Goal: Transaction & Acquisition: Purchase product/service

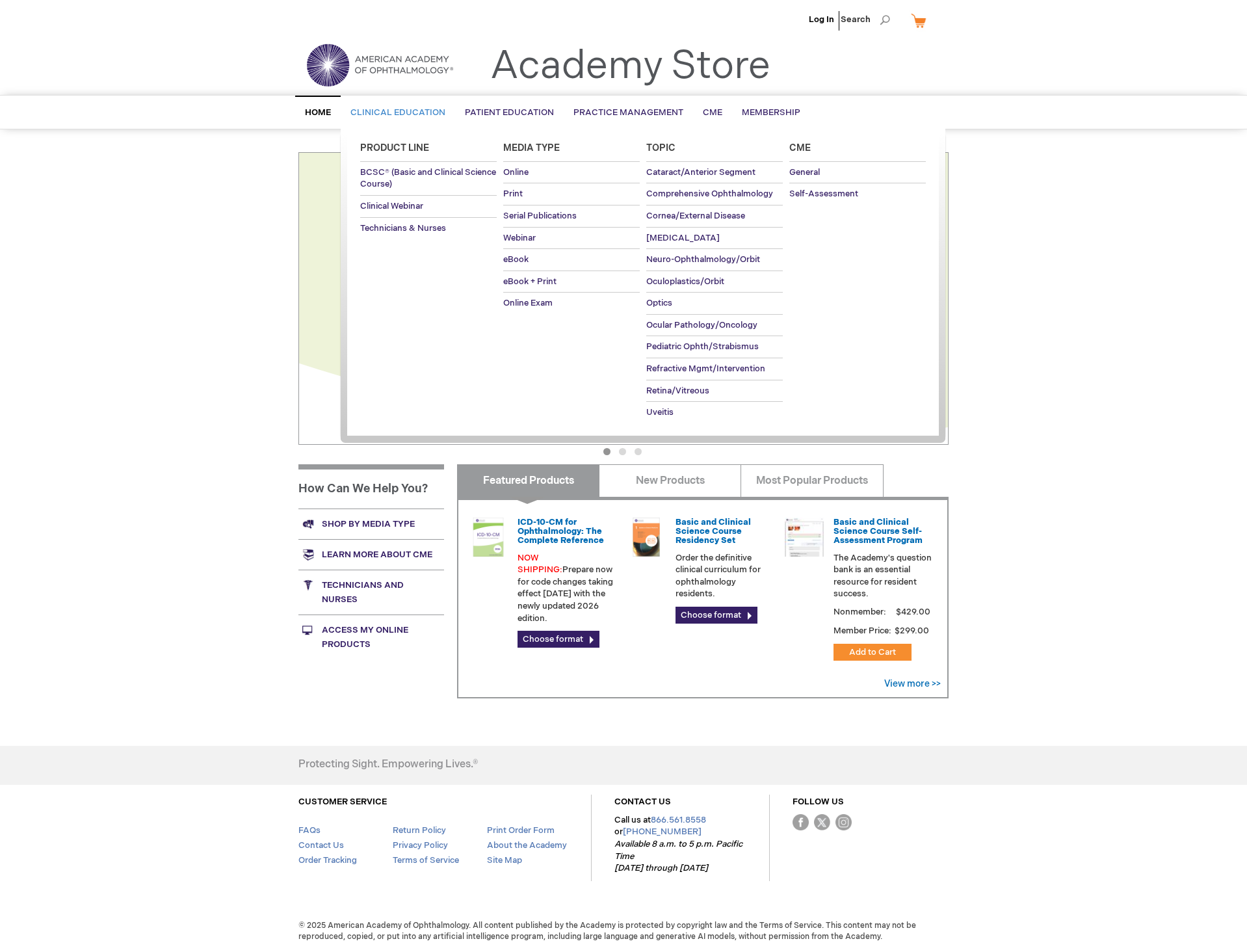
click at [404, 108] on span "Clinical Education" at bounding box center [398, 112] width 95 height 10
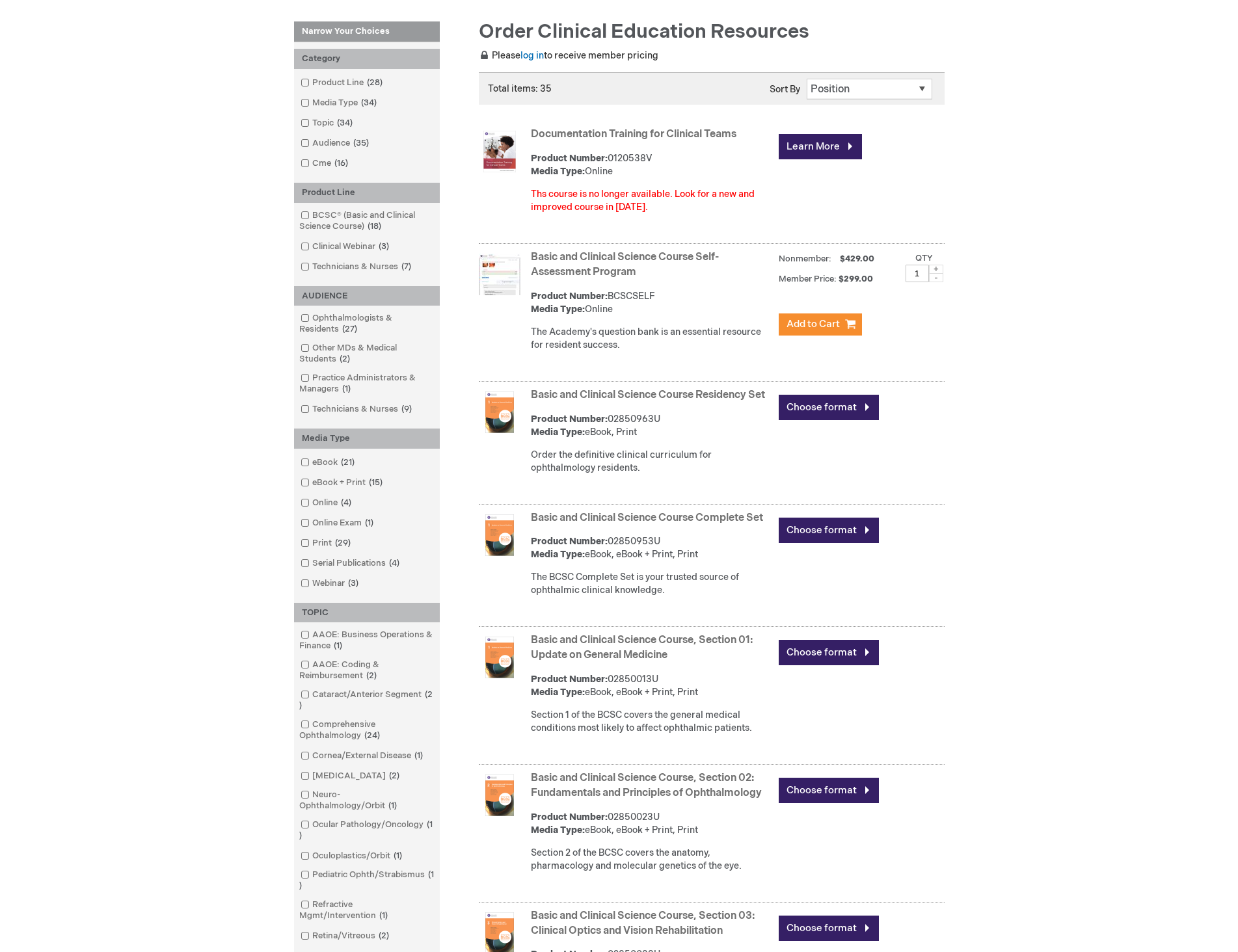
scroll to position [195, 0]
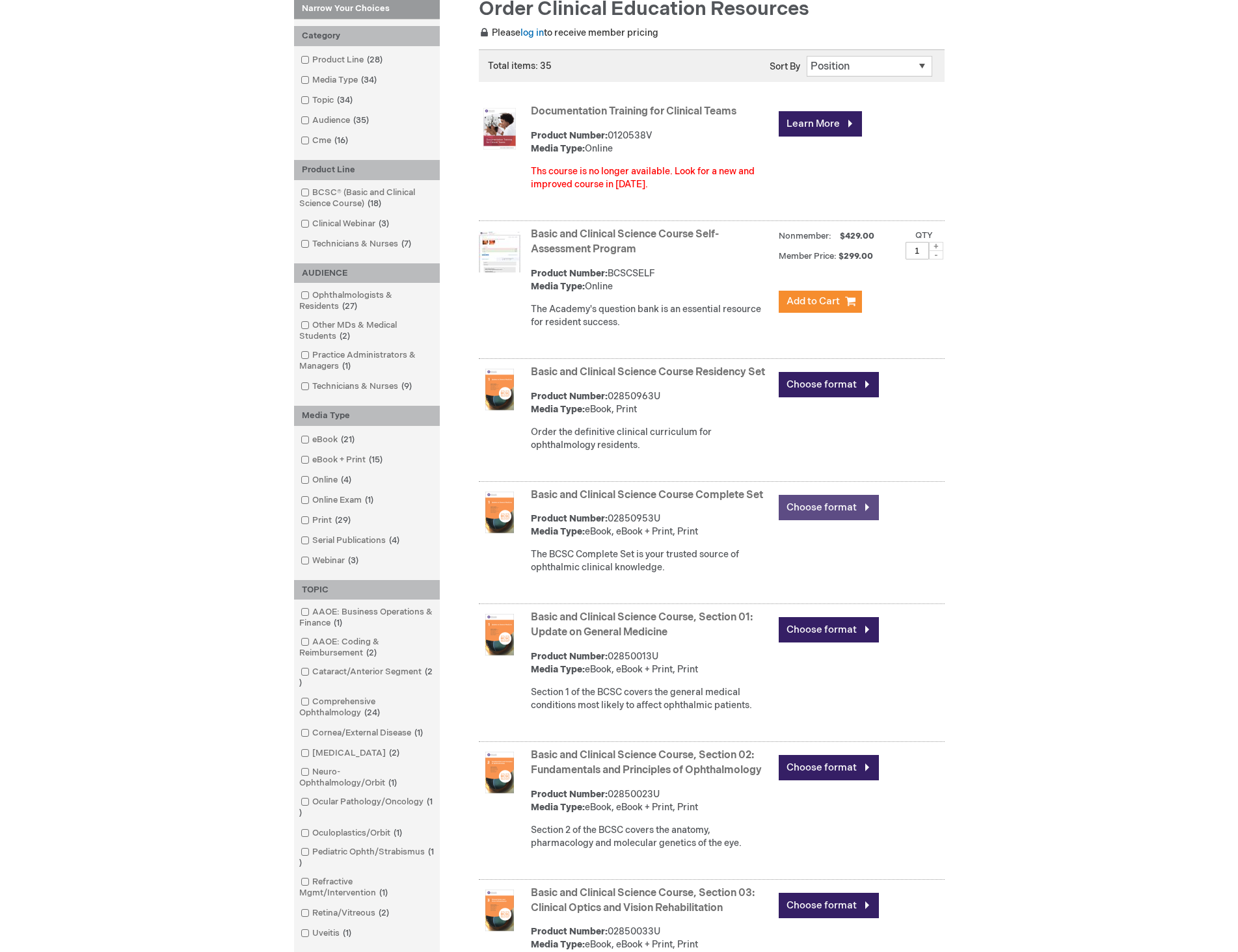
click at [824, 520] on link "Choose format" at bounding box center [828, 508] width 100 height 25
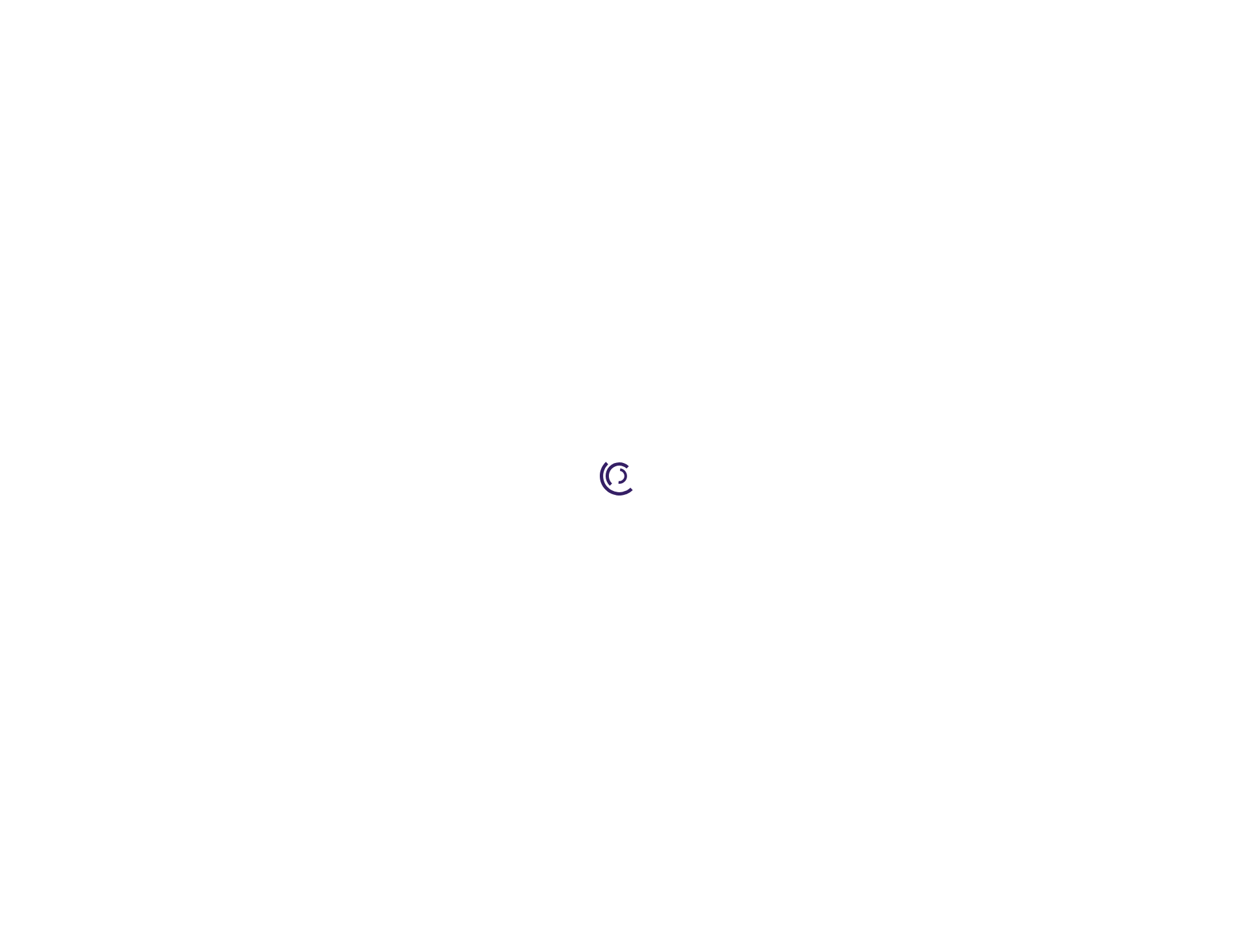
type input "0"
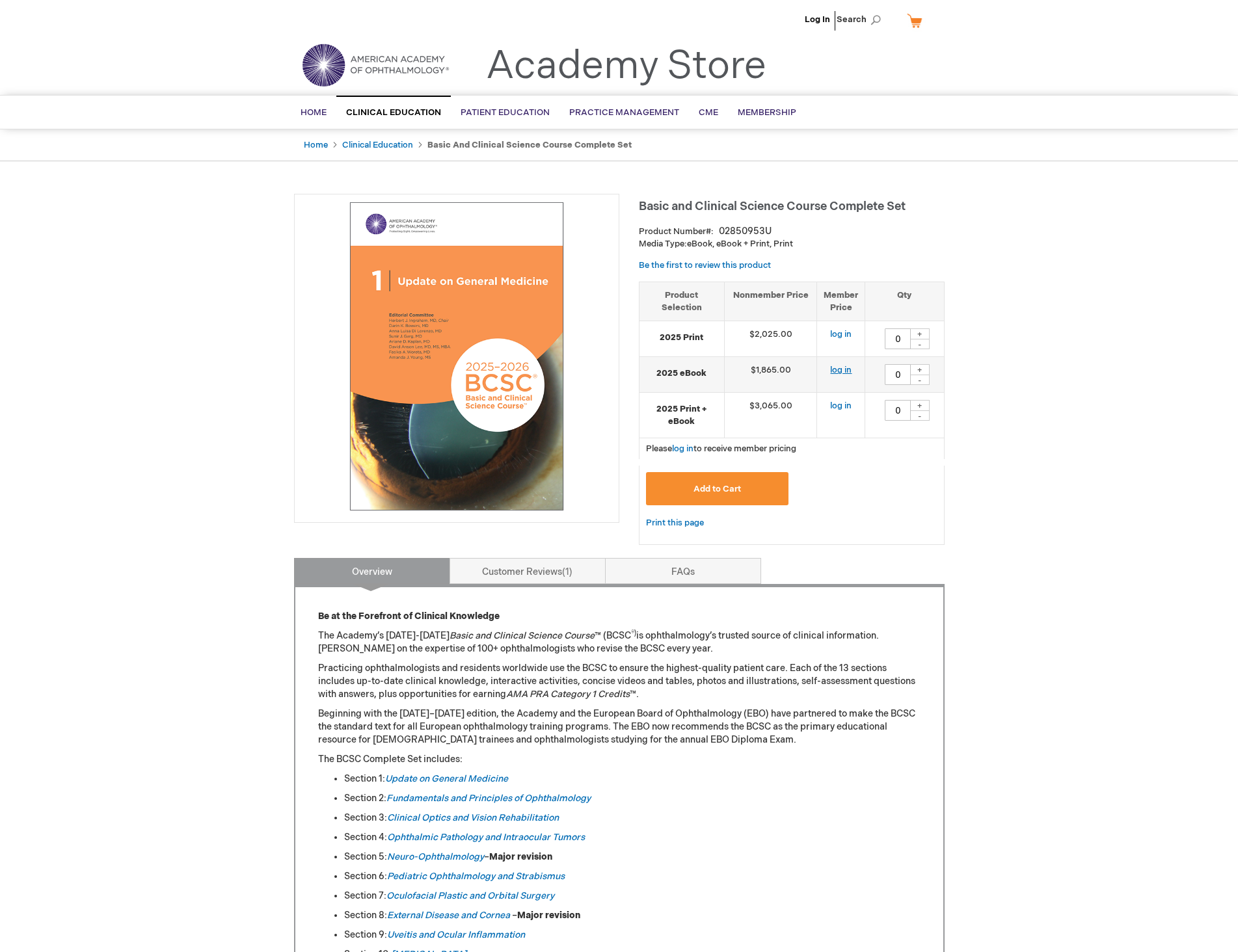
click at [843, 370] on link "log in" at bounding box center [840, 369] width 21 height 10
